Goal: Task Accomplishment & Management: Manage account settings

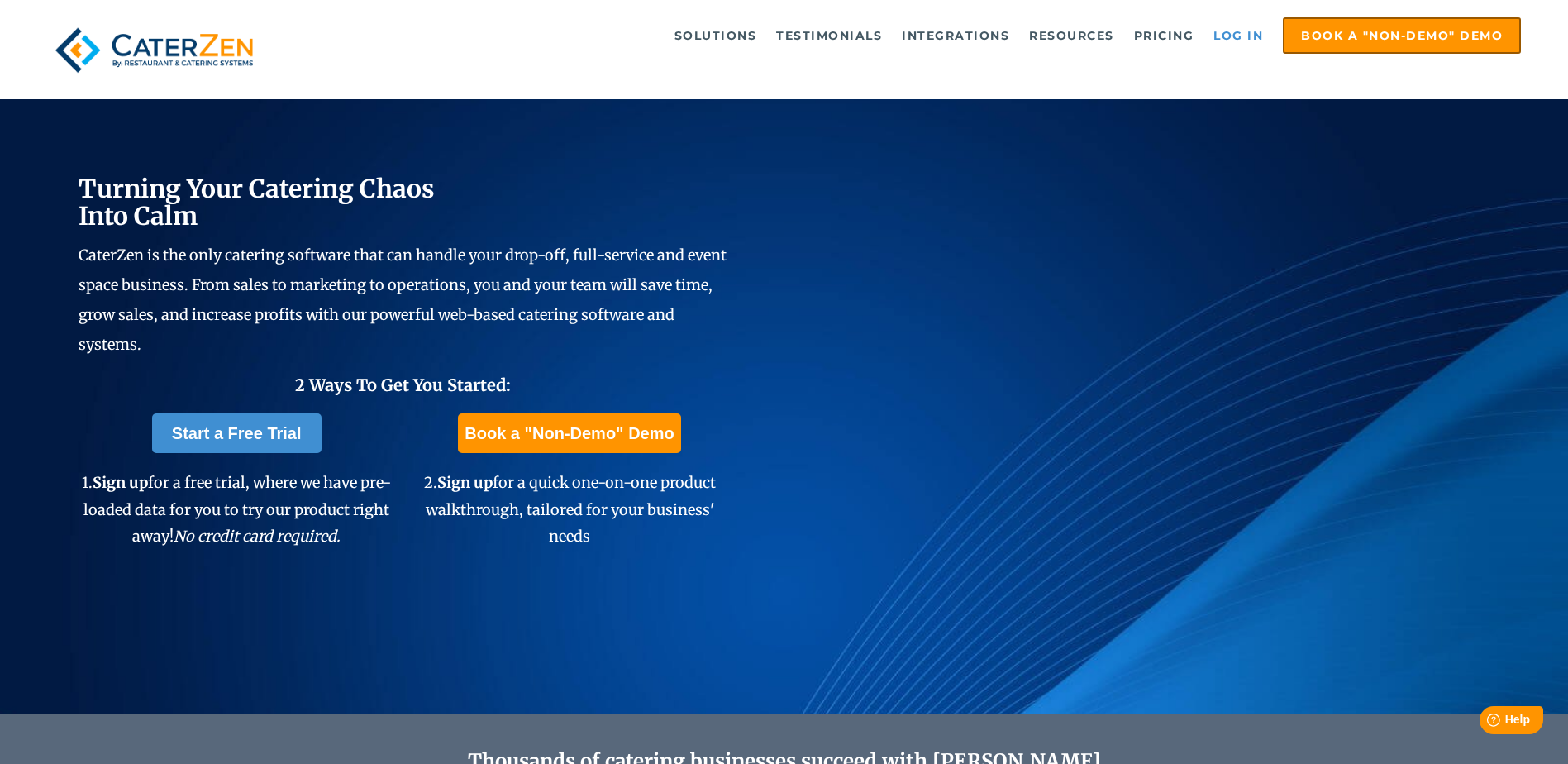
click at [1234, 38] on link "Log in" at bounding box center [1238, 36] width 66 height 33
click at [1233, 30] on link "Log in" at bounding box center [1238, 36] width 66 height 33
click at [1225, 41] on link "Log in" at bounding box center [1238, 36] width 66 height 33
